Goal: Register for event/course

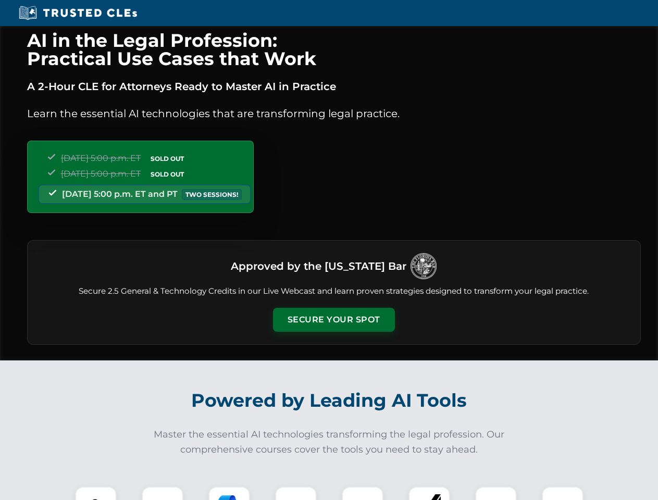
click at [333, 320] on button "Secure Your Spot" at bounding box center [334, 320] width 122 height 24
click at [96, 493] on img at bounding box center [96, 507] width 30 height 30
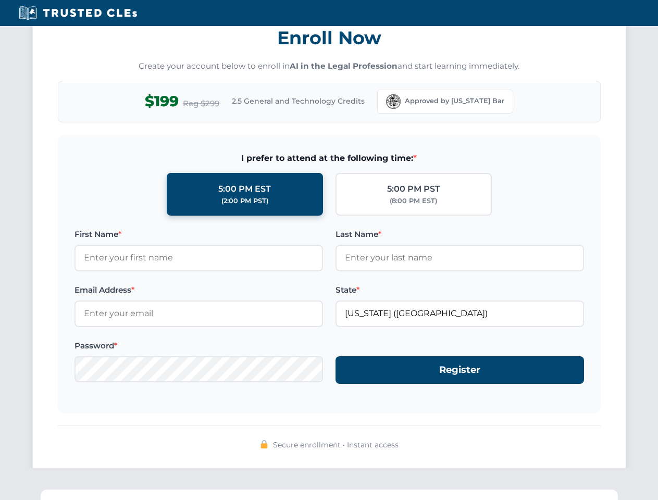
scroll to position [1022, 0]
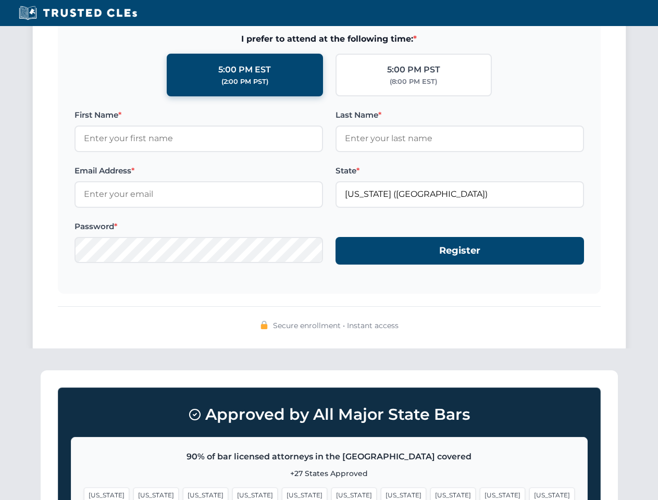
click at [480, 493] on span "[US_STATE]" at bounding box center [502, 494] width 45 height 15
